Goal: Navigation & Orientation: Find specific page/section

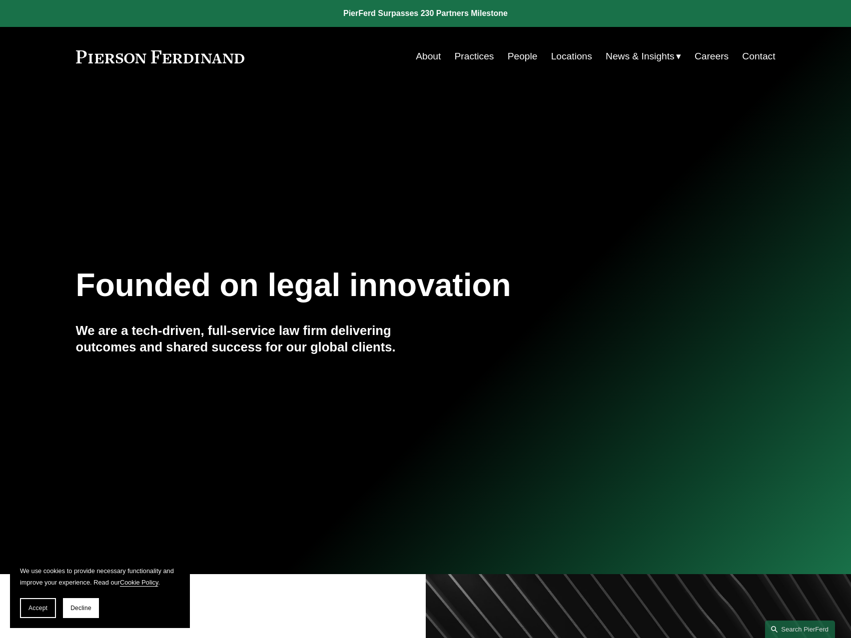
click at [428, 57] on link "About" at bounding box center [428, 56] width 25 height 19
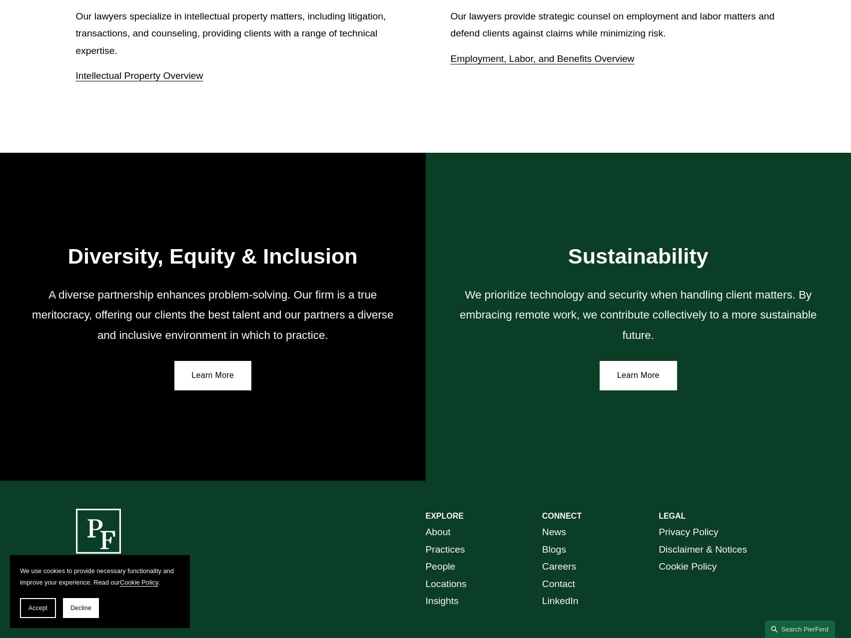
scroll to position [1606, 0]
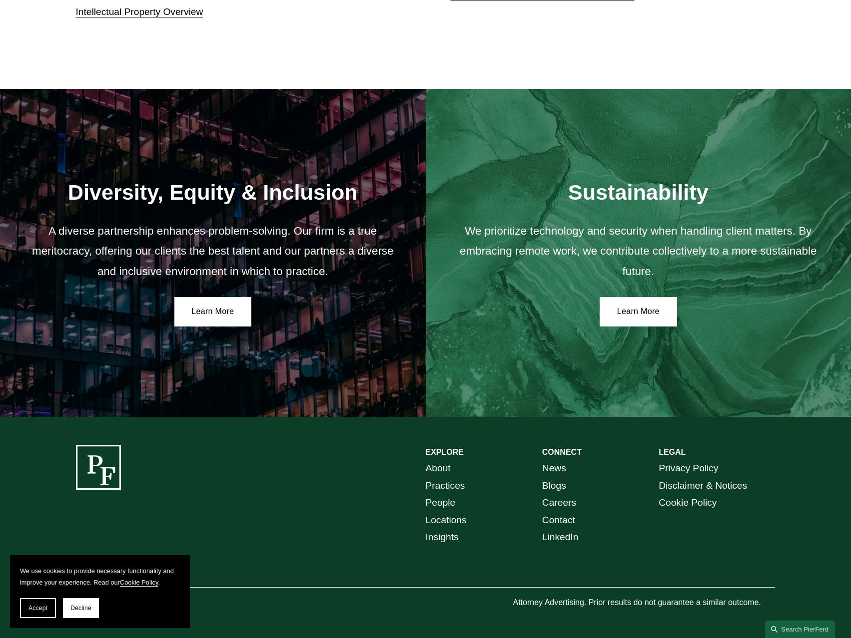
click at [685, 466] on link "Privacy Policy" at bounding box center [687, 468] width 59 height 17
